Goal: Check status

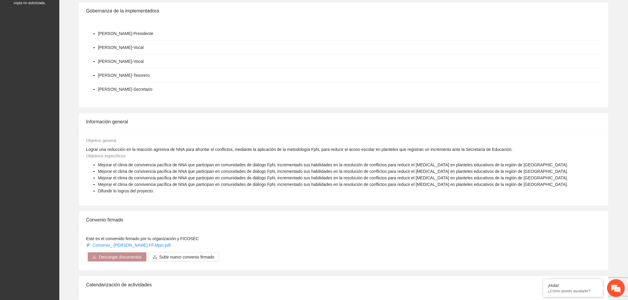
scroll to position [329, 0]
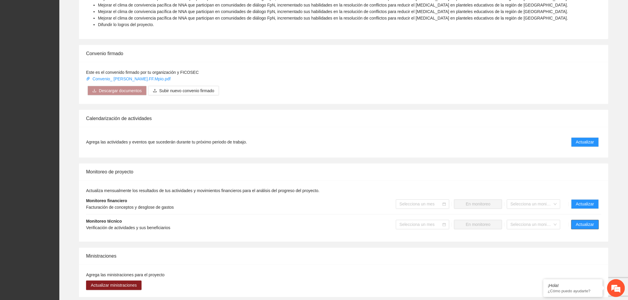
click at [583, 222] on span "Actualizar" at bounding box center [585, 225] width 18 height 7
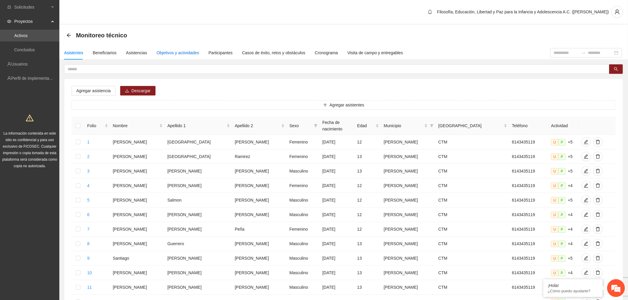
click at [170, 55] on div "Objetivos y actividades" at bounding box center [178, 53] width 42 height 7
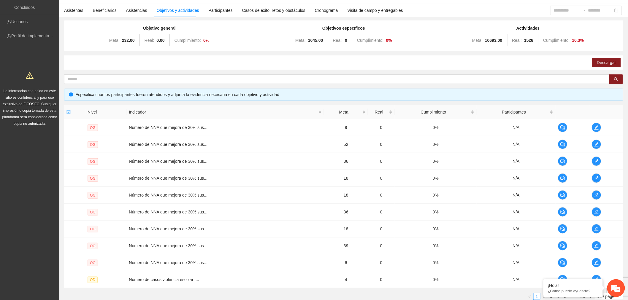
scroll to position [87, 0]
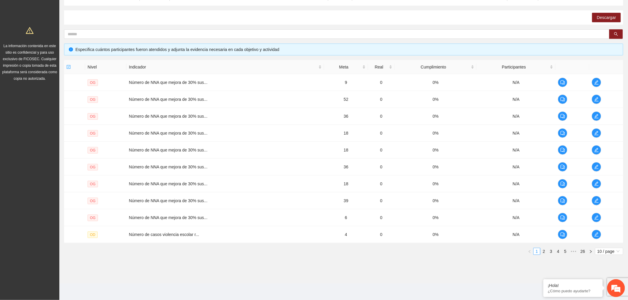
click at [613, 251] on span "10 / page" at bounding box center [608, 251] width 23 height 7
click at [606, 291] on div "100 / page" at bounding box center [608, 290] width 21 height 7
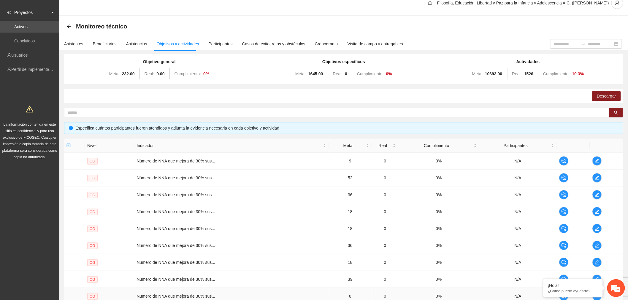
scroll to position [0, 0]
